Goal: Transaction & Acquisition: Purchase product/service

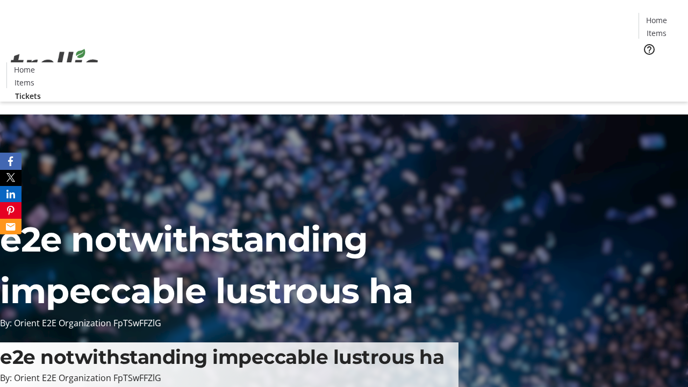
click at [648, 62] on span "Tickets" at bounding box center [661, 67] width 26 height 11
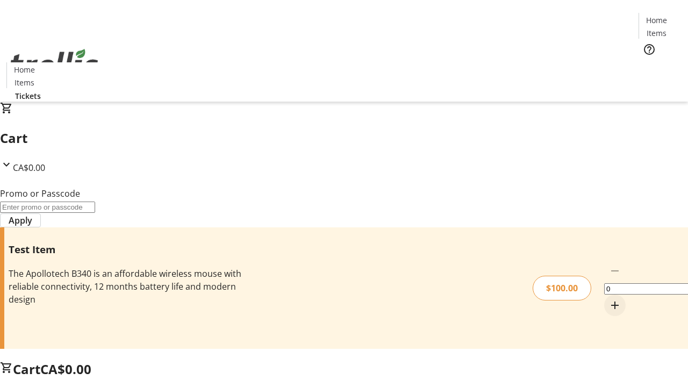
click at [609, 299] on mat-icon "Increment by one" at bounding box center [615, 305] width 13 height 13
type input "1"
type input "PERCENT"
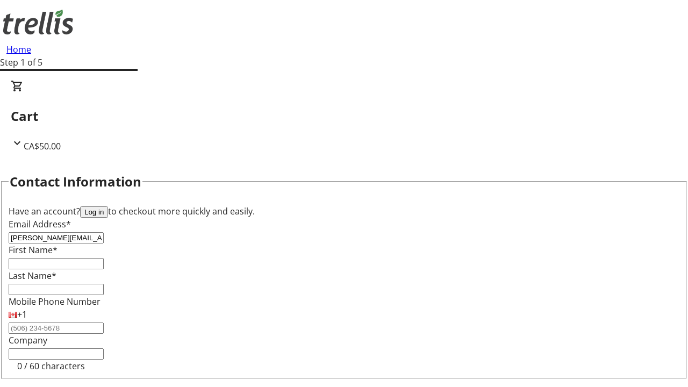
type input "[PERSON_NAME][EMAIL_ADDRESS][DOMAIN_NAME]"
type input "[PERSON_NAME]"
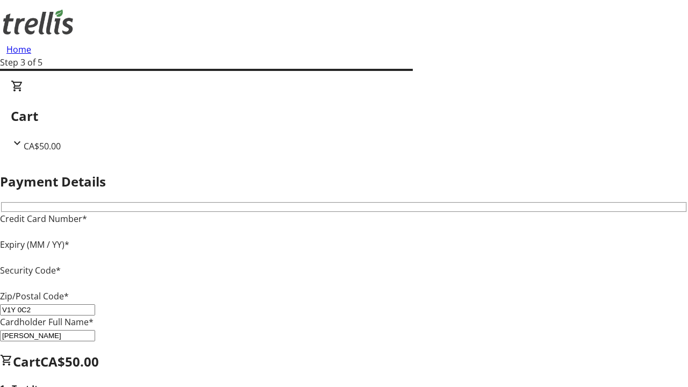
type input "V1Y 0C2"
